Goal: Information Seeking & Learning: Learn about a topic

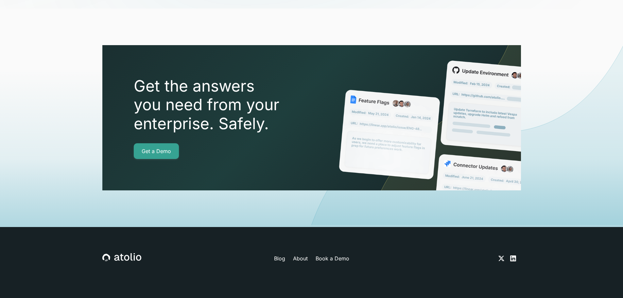
scroll to position [2303, 0]
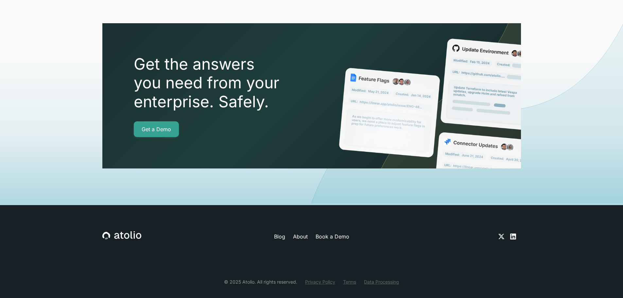
click at [516, 232] on icon at bounding box center [513, 236] width 8 height 8
click at [503, 232] on icon at bounding box center [501, 236] width 8 height 8
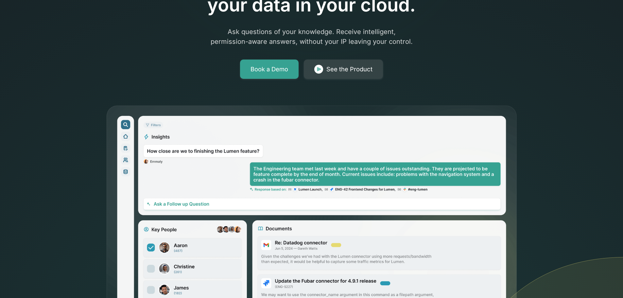
scroll to position [0, 0]
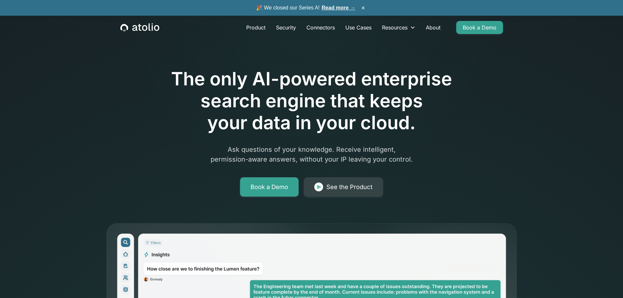
click at [263, 78] on h1 "The only AI-powered enterprise search engine that keeps your data in your cloud." at bounding box center [311, 101] width 335 height 66
copy h1 "AI"
click at [328, 96] on h1 "The only AI-powered enterprise search engine that keeps your data in your cloud." at bounding box center [311, 101] width 335 height 66
click at [432, 28] on link "About" at bounding box center [432, 27] width 25 height 13
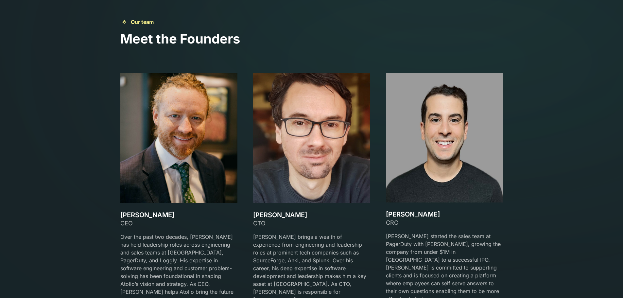
scroll to position [1014, 0]
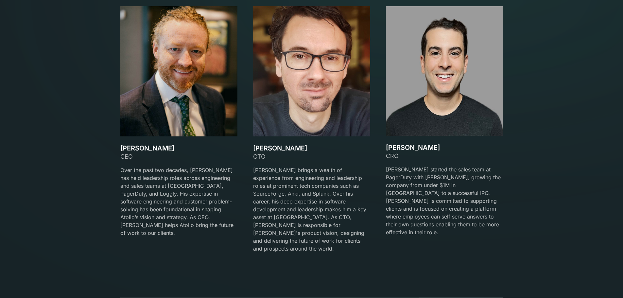
click at [258, 148] on h3 "[PERSON_NAME]" at bounding box center [311, 148] width 117 height 8
drag, startPoint x: 258, startPoint y: 148, endPoint x: 294, endPoint y: 148, distance: 36.0
click at [294, 148] on h3 "[PERSON_NAME]" at bounding box center [311, 148] width 117 height 8
copy h3 "[PERSON_NAME]"
click at [396, 147] on h3 "[PERSON_NAME]" at bounding box center [444, 148] width 117 height 8
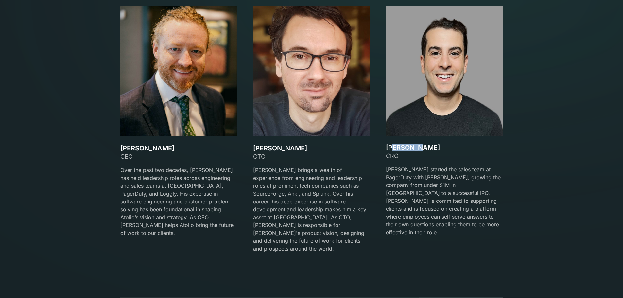
drag, startPoint x: 394, startPoint y: 147, endPoint x: 419, endPoint y: 144, distance: 25.1
click at [419, 145] on h3 "[PERSON_NAME]" at bounding box center [444, 148] width 117 height 8
click at [394, 147] on h3 "[PERSON_NAME]" at bounding box center [444, 148] width 117 height 8
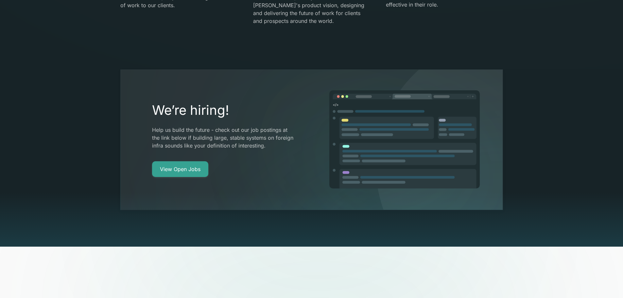
scroll to position [1242, 0]
